Goal: Task Accomplishment & Management: Use online tool/utility

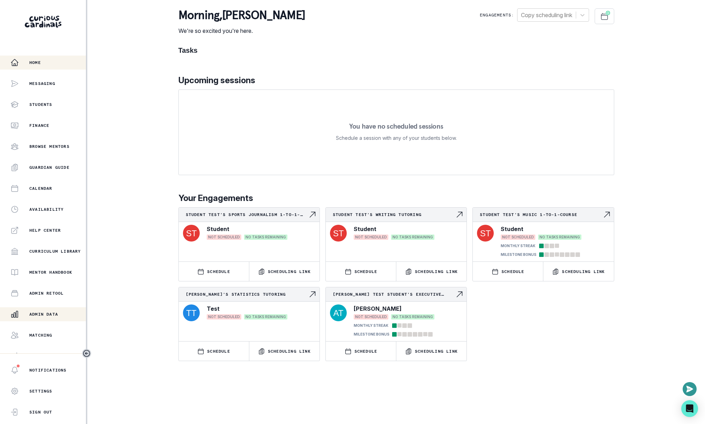
click at [61, 317] on div "Admin Data" at bounding box center [47, 314] width 75 height 8
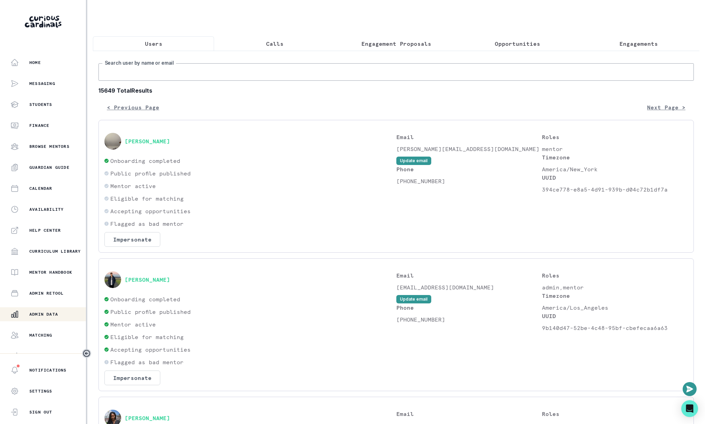
click at [380, 71] on input "Search user by name or email" at bounding box center [397, 71] width 596 height 17
paste input "[PERSON_NAME]"
type input "[PERSON_NAME]"
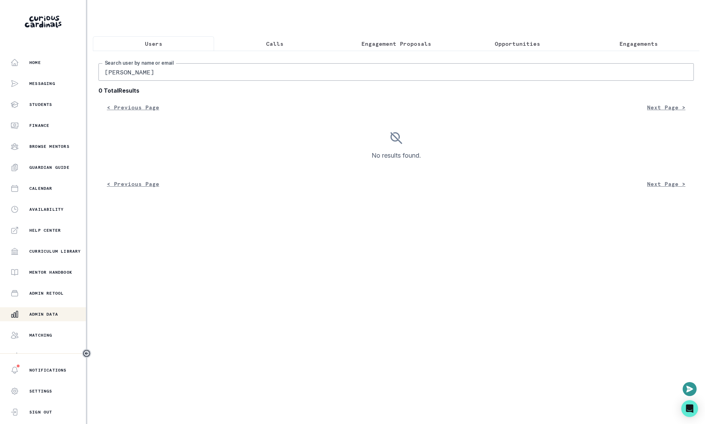
click at [203, 76] on input "[PERSON_NAME]" at bounding box center [397, 71] width 596 height 17
drag, startPoint x: 114, startPoint y: 74, endPoint x: 101, endPoint y: 74, distance: 12.9
click at [101, 74] on input "[PERSON_NAME]" at bounding box center [397, 71] width 596 height 17
type input "[PERSON_NAME]"
click at [220, 77] on input "[PERSON_NAME]" at bounding box center [397, 71] width 596 height 17
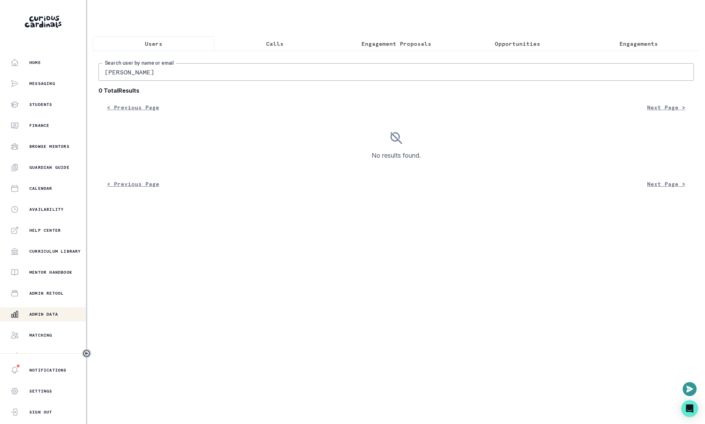
click at [220, 77] on input "[PERSON_NAME]" at bounding box center [397, 71] width 596 height 17
paste input "[EMAIL_ADDRESS][PERSON_NAME][DOMAIN_NAME]"
type input "[EMAIL_ADDRESS][PERSON_NAME][DOMAIN_NAME]"
click at [294, 73] on input "[EMAIL_ADDRESS][PERSON_NAME][DOMAIN_NAME]" at bounding box center [397, 71] width 596 height 17
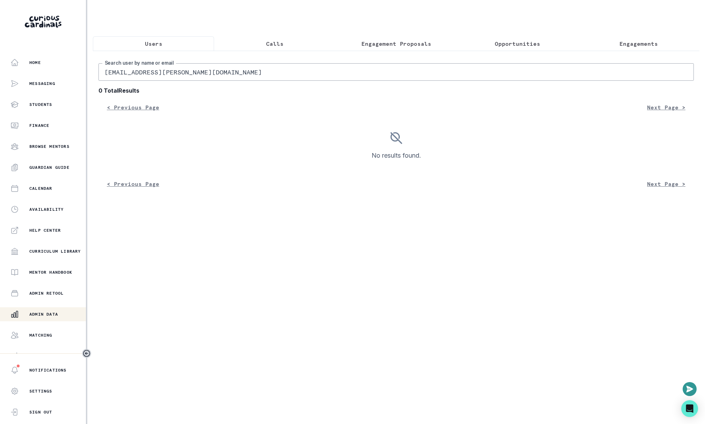
click at [294, 73] on input "[EMAIL_ADDRESS][PERSON_NAME][DOMAIN_NAME]" at bounding box center [397, 71] width 596 height 17
click at [54, 62] on div "Home" at bounding box center [47, 62] width 75 height 8
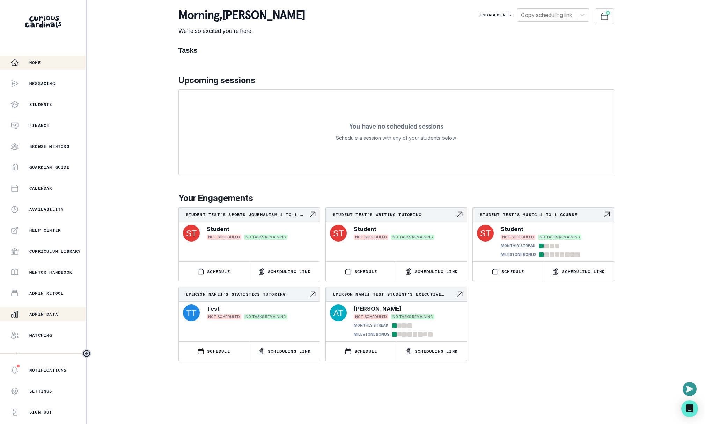
click at [36, 318] on button "Admin Data" at bounding box center [43, 314] width 86 height 14
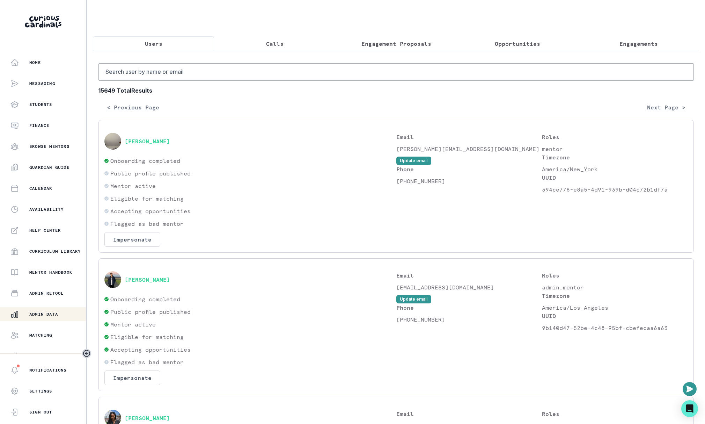
click at [237, 89] on b "15649 Total Results" at bounding box center [397, 90] width 596 height 8
click at [240, 77] on input "Search user by name or email" at bounding box center [397, 71] width 596 height 17
paste input "[EMAIL_ADDRESS][DOMAIN_NAME]"
type input "[EMAIL_ADDRESS][DOMAIN_NAME]"
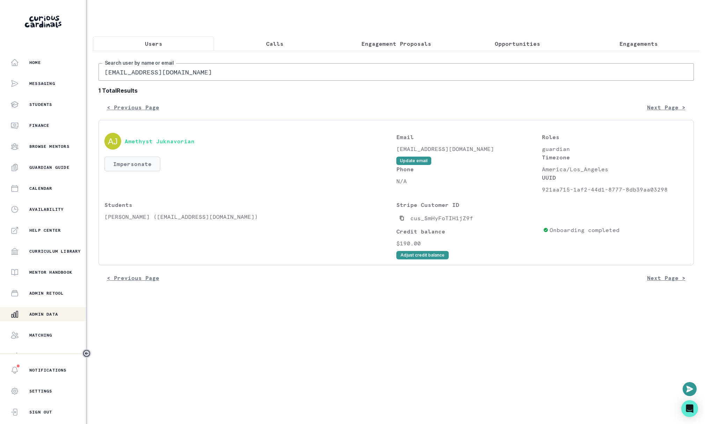
click at [135, 168] on button "Impersonate" at bounding box center [132, 164] width 56 height 15
click at [175, 228] on button "Impersonate" at bounding box center [161, 229] width 46 height 14
